Goal: Navigation & Orientation: Find specific page/section

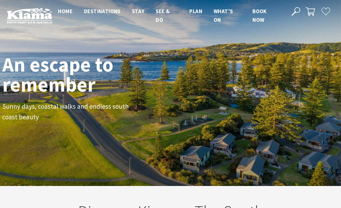
scroll to position [78, 337]
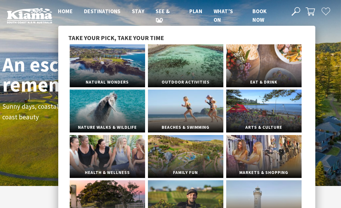
click at [161, 16] on span "See & Do" at bounding box center [163, 15] width 14 height 15
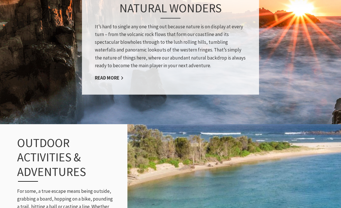
scroll to position [497, 0]
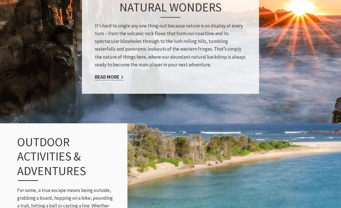
click at [100, 74] on link "Read More" at bounding box center [109, 77] width 29 height 7
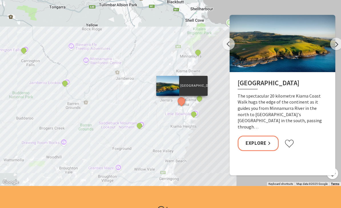
scroll to position [1152, 0]
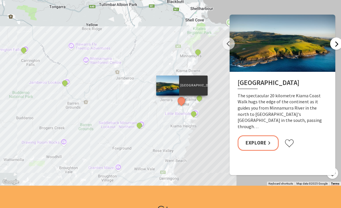
click at [340, 42] on button "Next" at bounding box center [336, 43] width 12 height 12
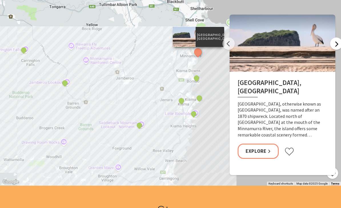
click at [339, 44] on button "Next" at bounding box center [336, 43] width 12 height 12
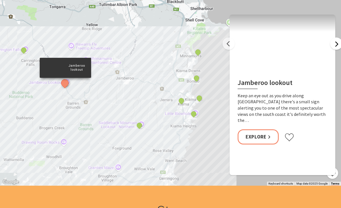
click at [339, 44] on button "Next" at bounding box center [336, 43] width 12 height 12
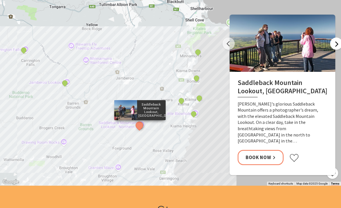
click at [340, 46] on button "Next" at bounding box center [336, 43] width 12 height 12
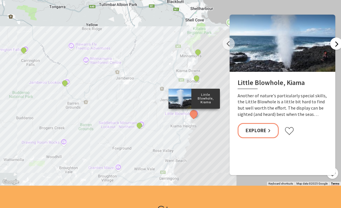
click at [340, 44] on button "Next" at bounding box center [336, 43] width 12 height 12
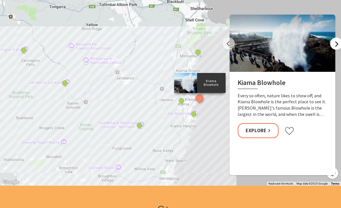
click at [338, 46] on button "Next" at bounding box center [336, 43] width 12 height 12
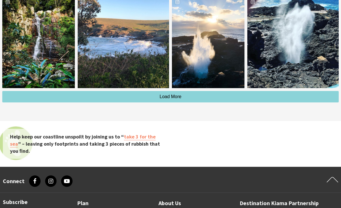
scroll to position [1669, 0]
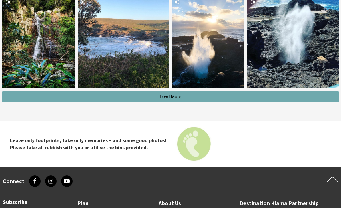
click at [311, 95] on button "Load More" at bounding box center [170, 96] width 337 height 11
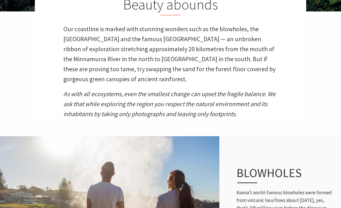
scroll to position [0, 0]
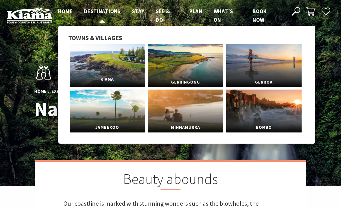
click at [124, 69] on link "Kiama" at bounding box center [107, 65] width 75 height 43
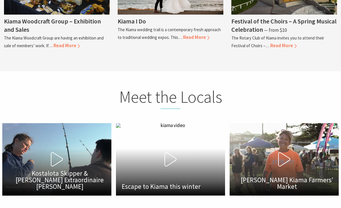
scroll to position [1664, 0]
